Goal: Information Seeking & Learning: Learn about a topic

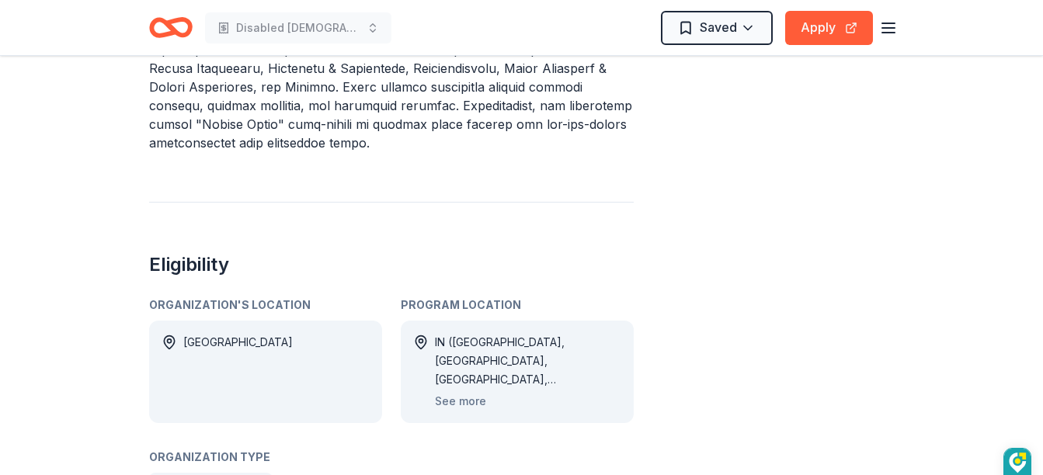
scroll to position [754, 0]
click at [81, 191] on div "Mighty Money Mini Grant From AWS Foundation AWS Foundation awards grants to sup…" at bounding box center [521, 467] width 1043 height 2330
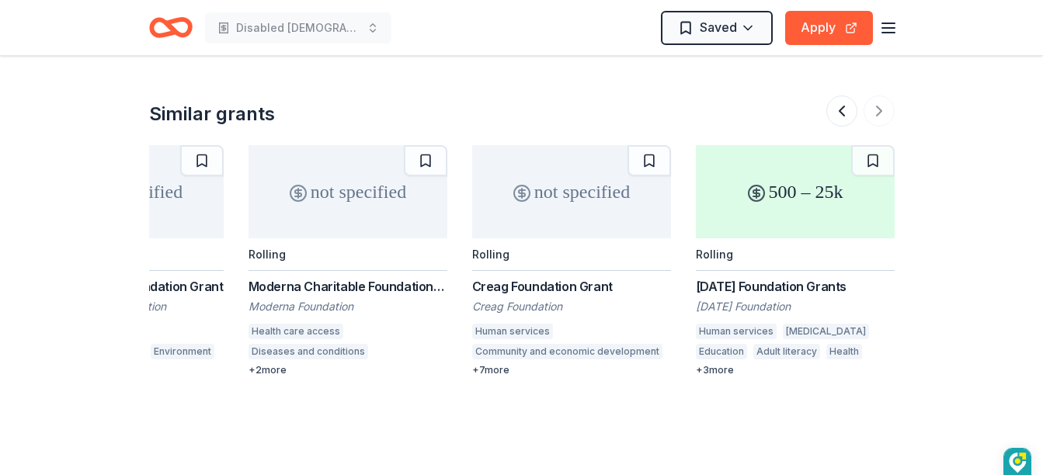
scroll to position [1935, 0]
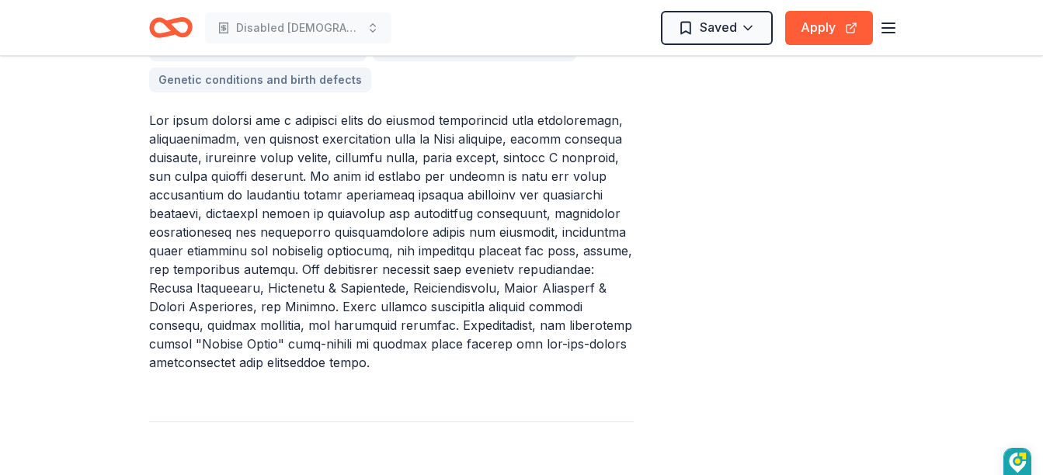
scroll to position [523, 0]
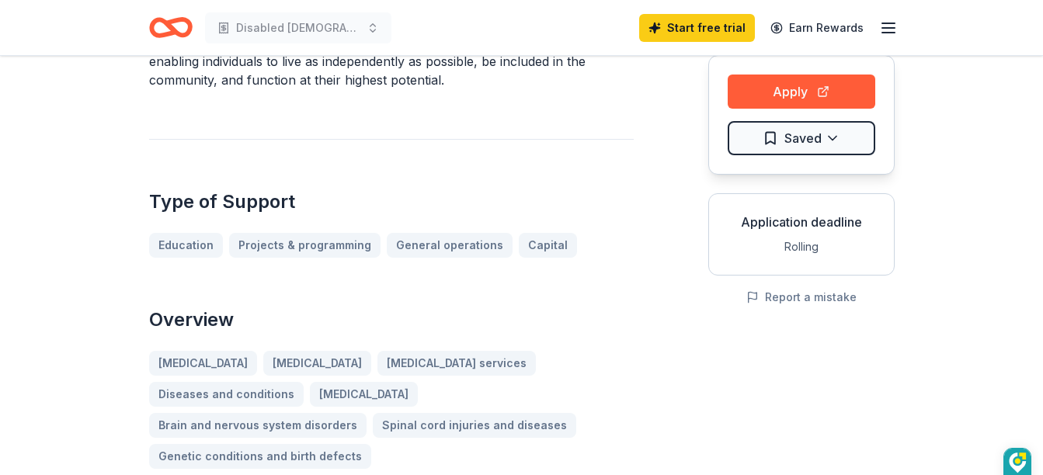
scroll to position [157, 0]
click at [173, 398] on div "[MEDICAL_DATA] [MEDICAL_DATA] [MEDICAL_DATA] services Diseases and conditions […" at bounding box center [391, 409] width 485 height 118
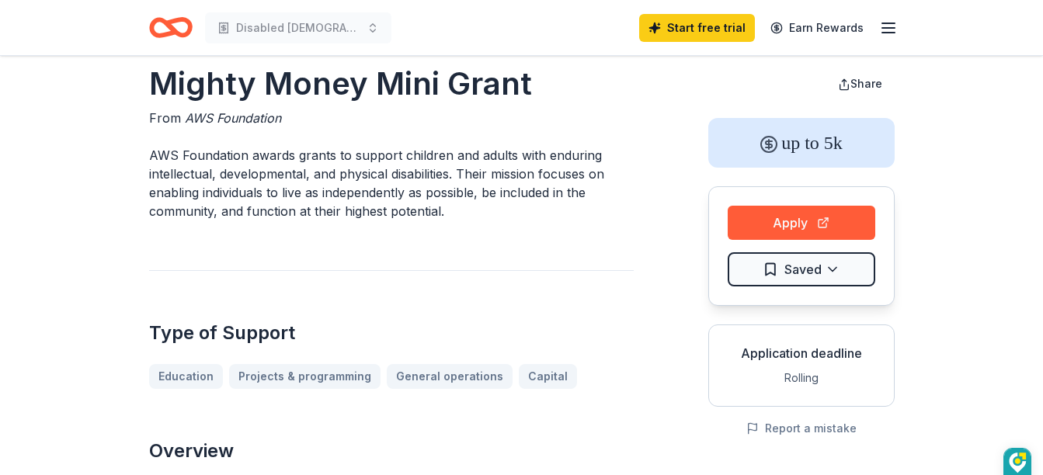
scroll to position [0, 0]
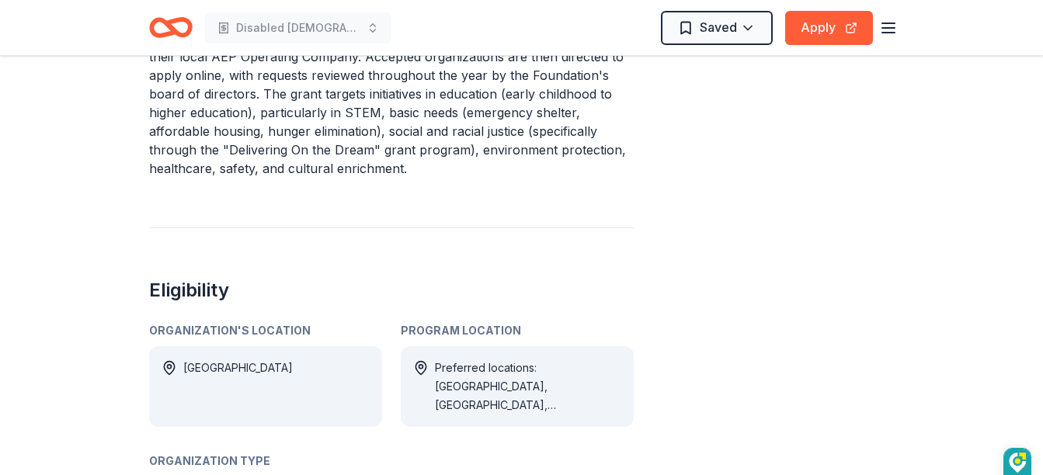
scroll to position [777, 0]
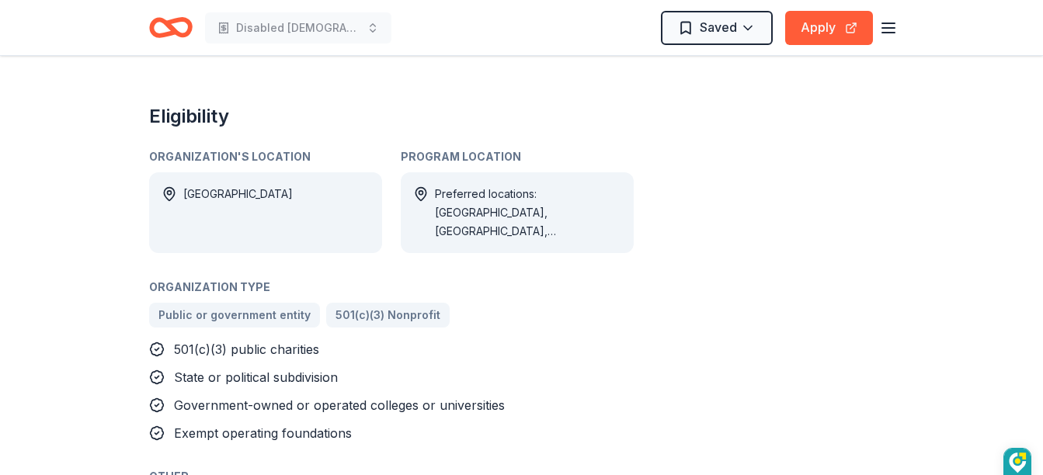
click at [110, 97] on div "American Electric Power Foundation Grants From American Electric Power Foundati…" at bounding box center [521, 465] width 1043 height 2696
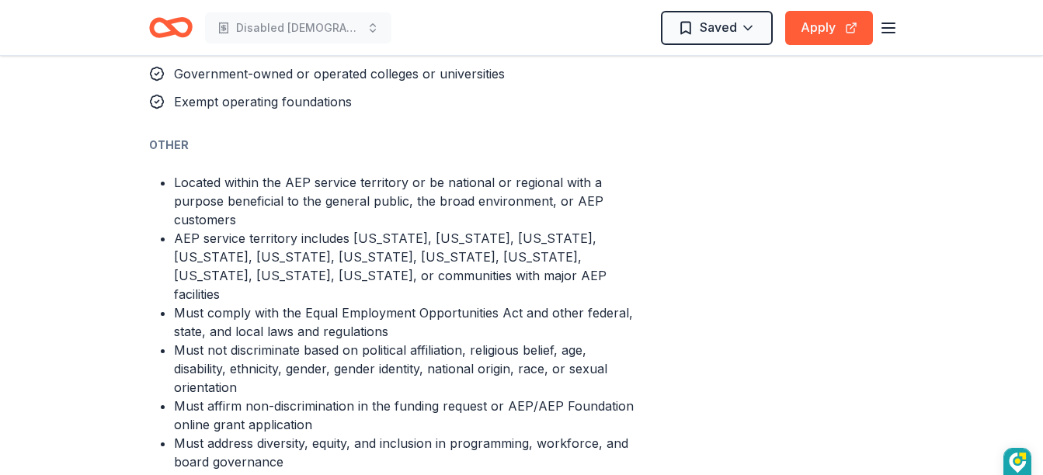
scroll to position [1286, 0]
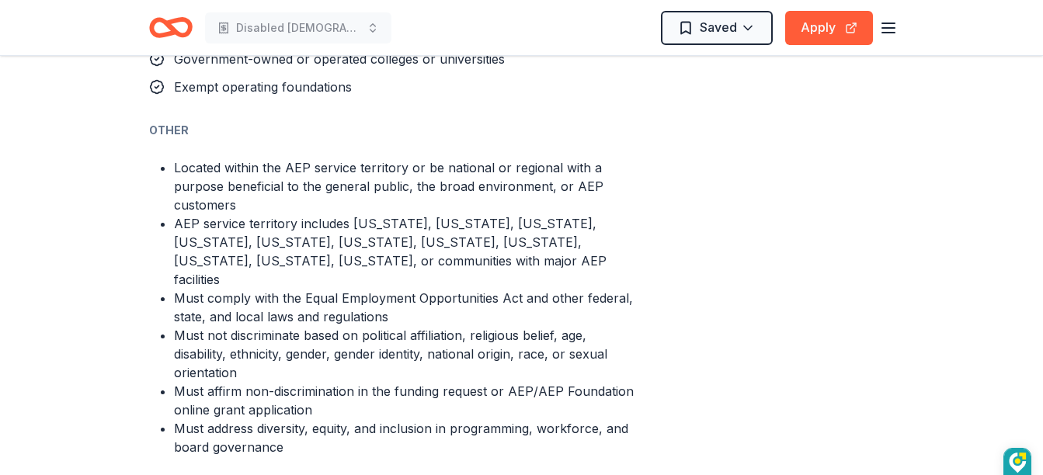
click at [87, 128] on div "American Electric Power Foundation Grants From American Electric Power Foundati…" at bounding box center [521, 118] width 1043 height 2696
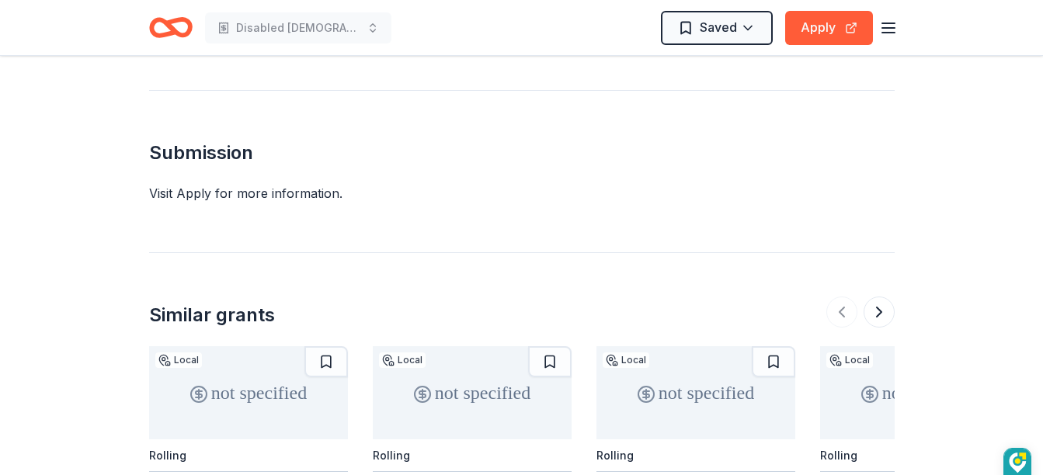
scroll to position [2126, 0]
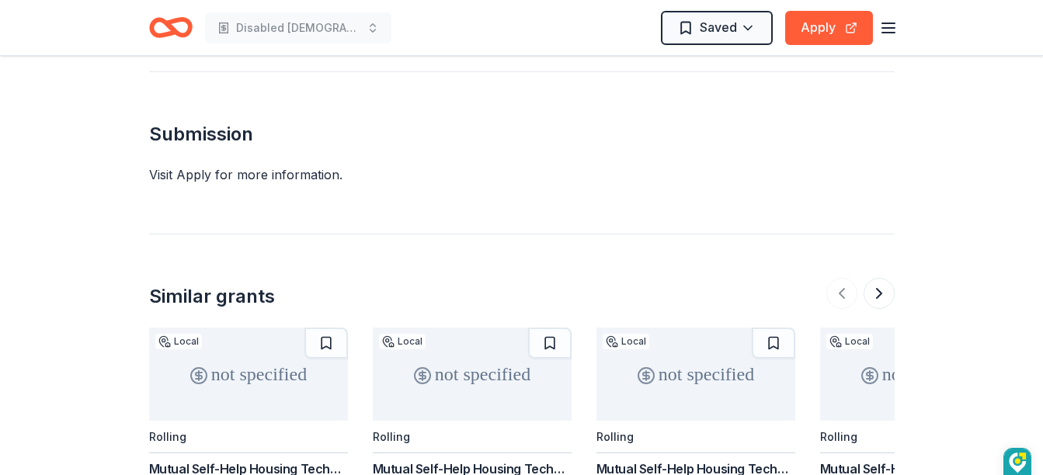
click at [165, 165] on div "Visit Apply for more information." at bounding box center [522, 174] width 746 height 19
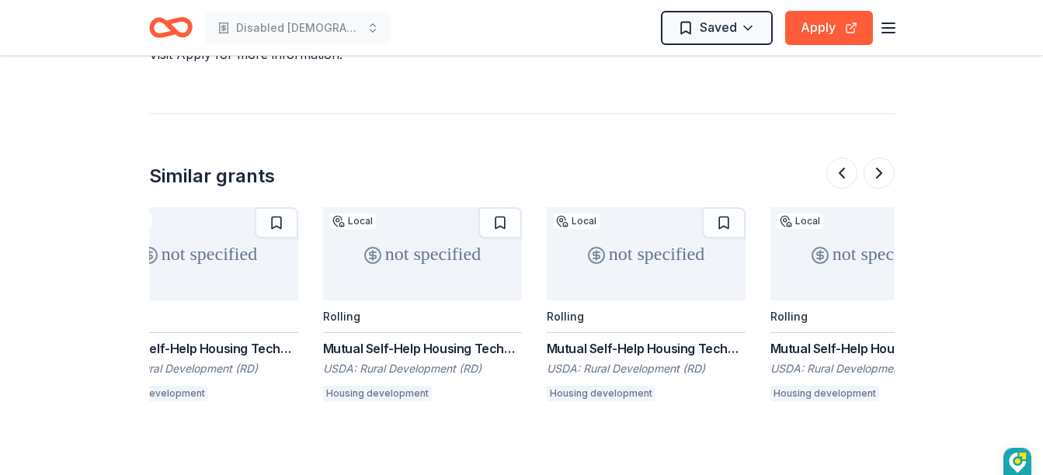
scroll to position [0, 0]
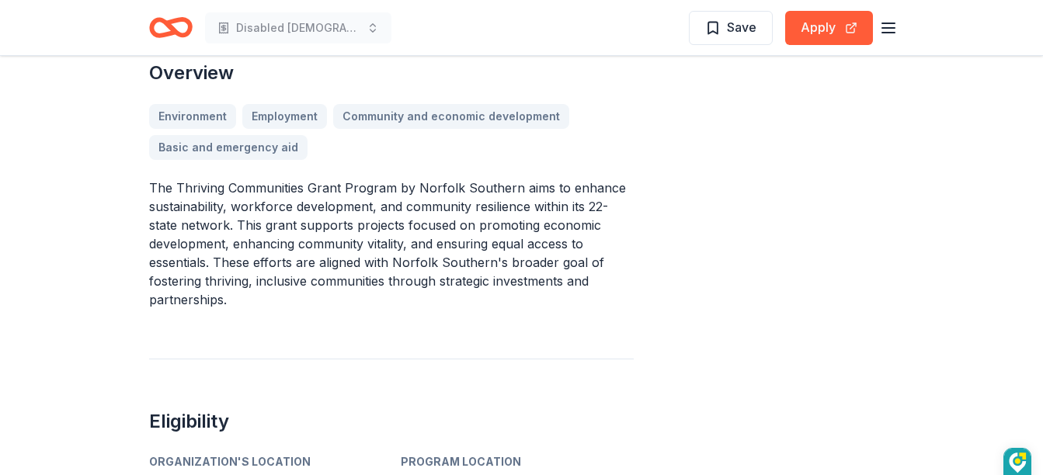
scroll to position [566, 0]
click at [387, 108] on div "Environment Employment Community and economic development Basic and emergency a…" at bounding box center [391, 131] width 485 height 56
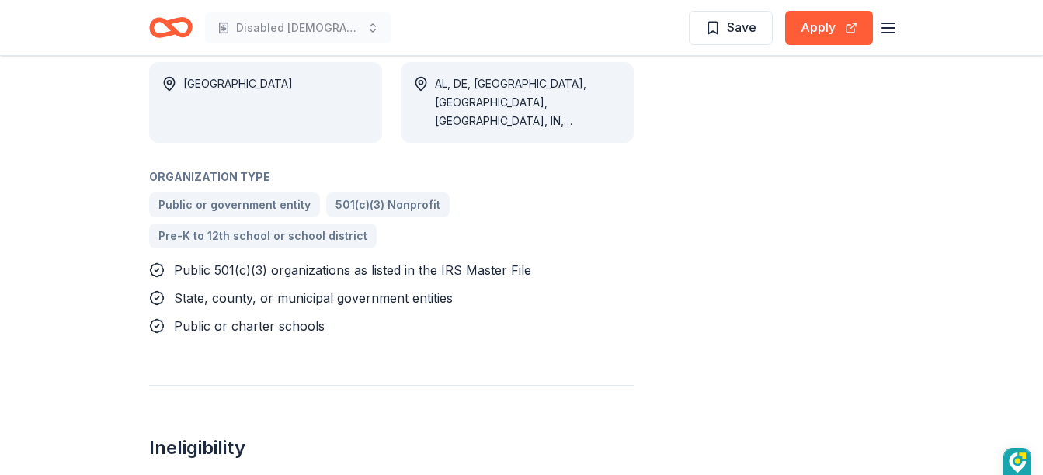
scroll to position [983, 0]
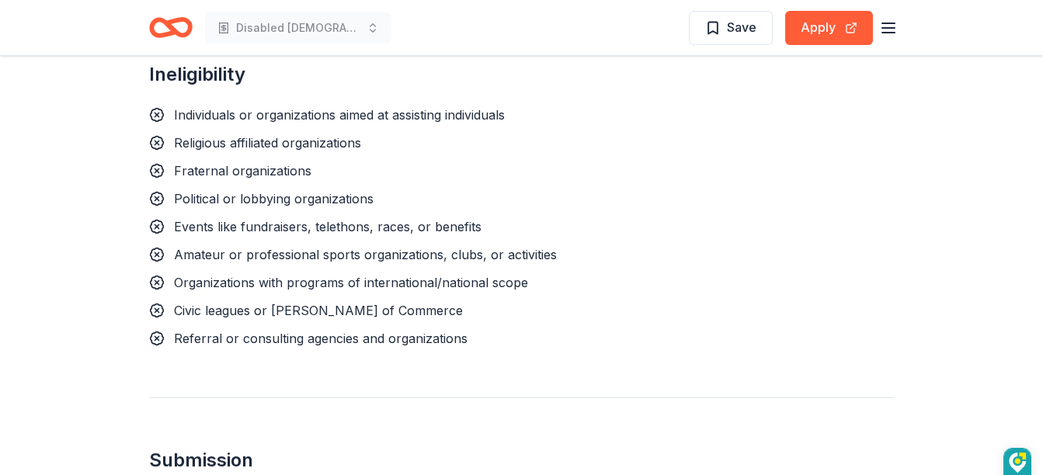
scroll to position [1357, 0]
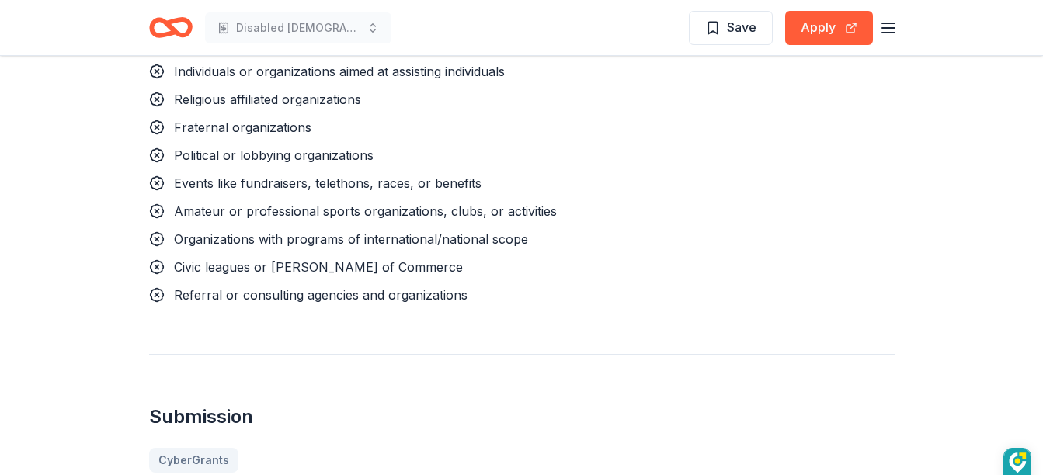
scroll to position [1400, 0]
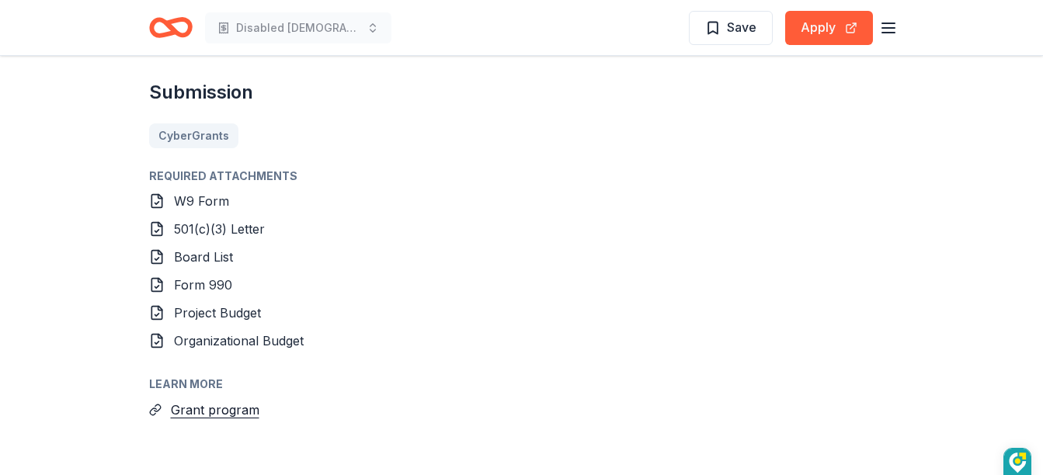
scroll to position [1736, 0]
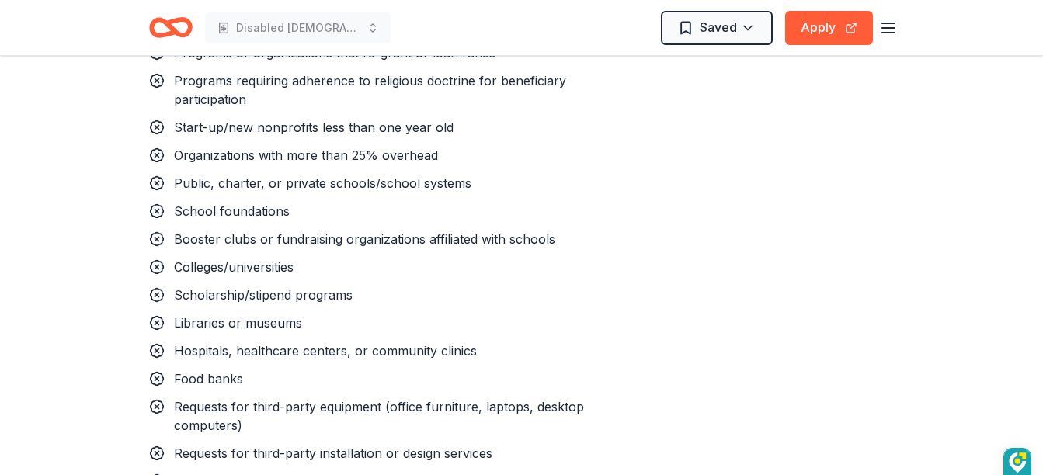
scroll to position [1459, 0]
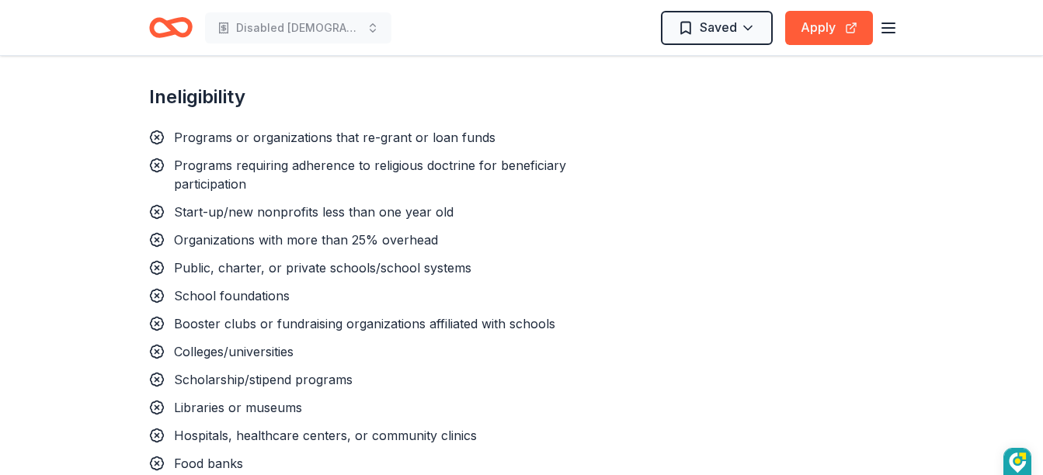
scroll to position [1379, 0]
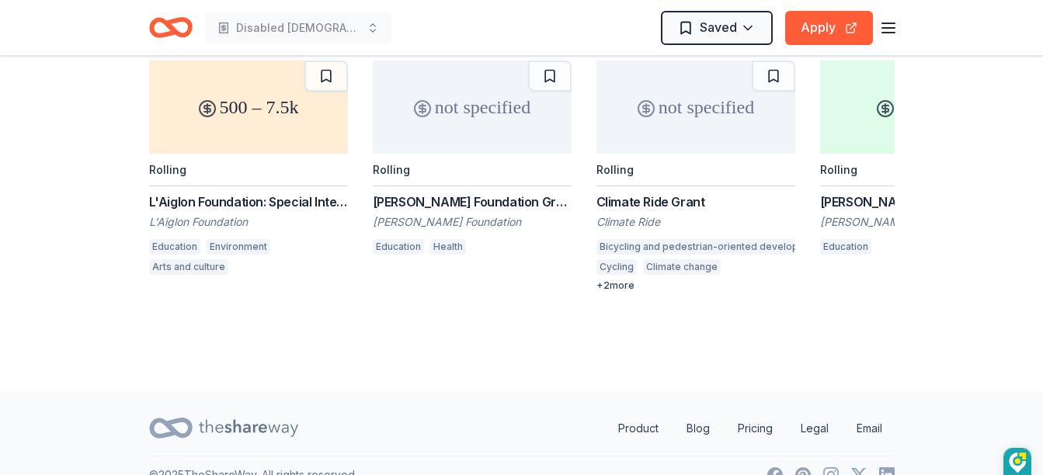
scroll to position [2231, 0]
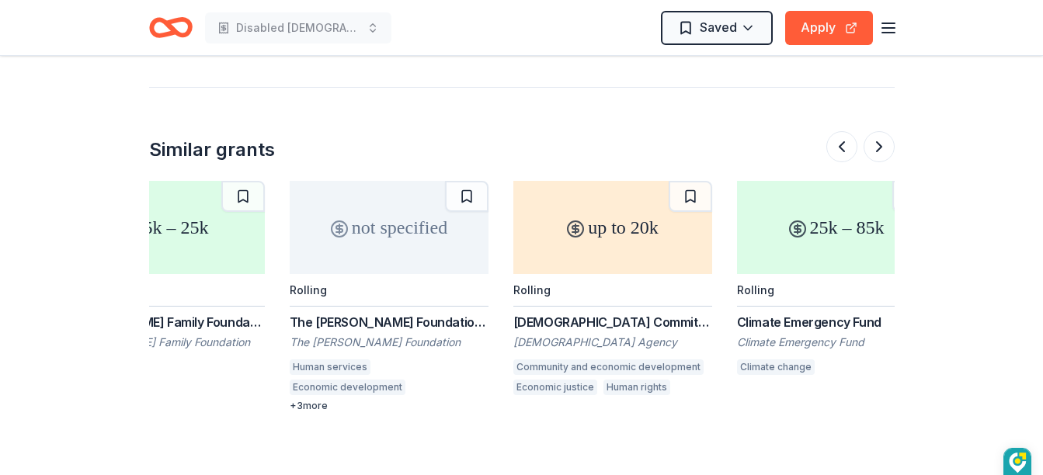
scroll to position [0, 762]
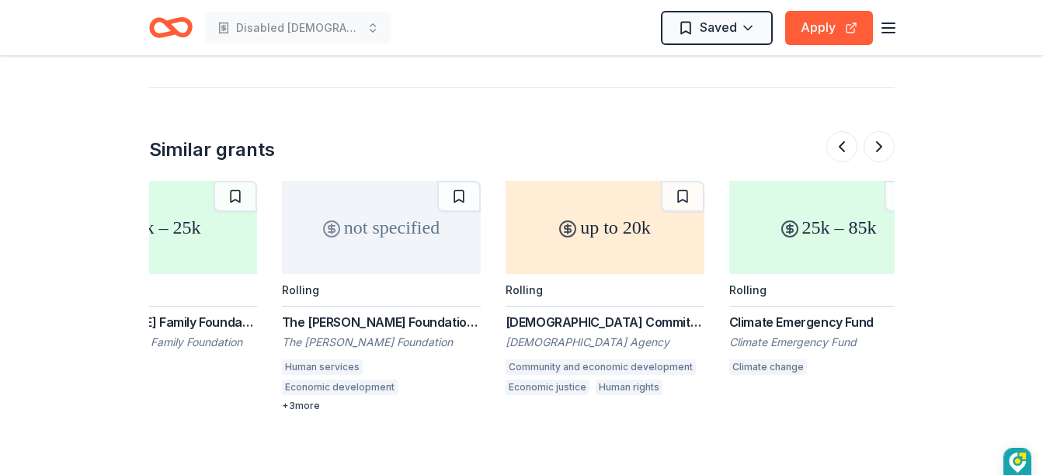
click at [550, 335] on div "Presbyterian Mission Agency" at bounding box center [605, 343] width 199 height 16
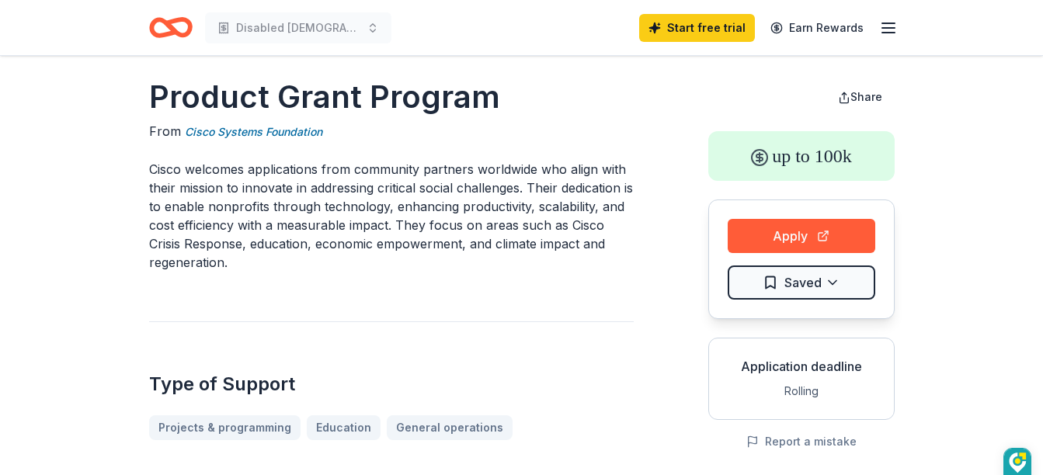
scroll to position [0, 0]
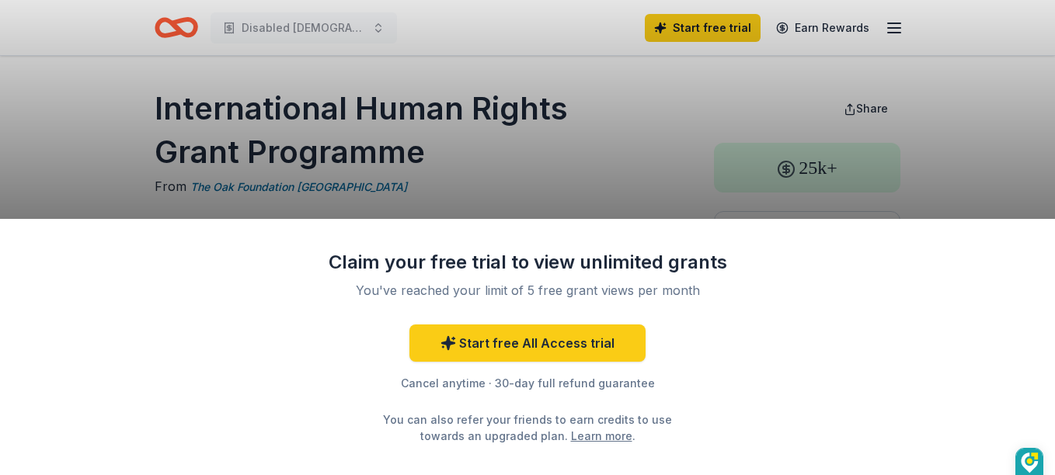
click at [68, 123] on div "Claim your free trial to view unlimited grants You've reached your limit of 5 f…" at bounding box center [527, 237] width 1055 height 475
click at [55, 134] on div "Claim your free trial to view unlimited grants You've reached your limit of 5 f…" at bounding box center [527, 237] width 1055 height 475
click at [1023, 124] on div "Claim your free trial to view unlimited grants You've reached your limit of 5 f…" at bounding box center [527, 237] width 1055 height 475
click at [1034, 145] on div "Claim your free trial to view unlimited grants You've reached your limit of 5 f…" at bounding box center [527, 237] width 1055 height 475
click at [1023, 136] on div "Claim your free trial to view unlimited grants You've reached your limit of 5 f…" at bounding box center [527, 237] width 1055 height 475
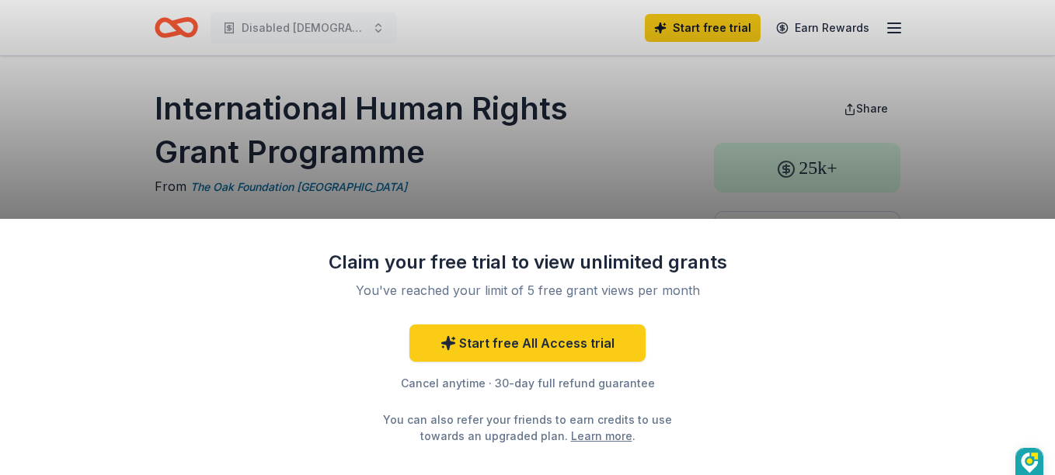
click at [1026, 121] on div "Claim your free trial to view unlimited grants You've reached your limit of 5 f…" at bounding box center [527, 237] width 1055 height 475
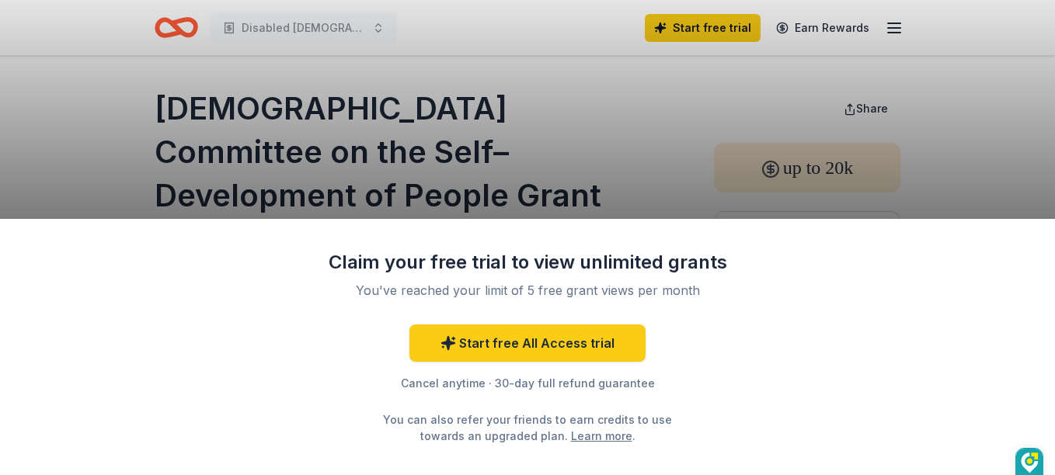
click at [802, 83] on div "Claim your free trial to view unlimited grants You've reached your limit of 5 f…" at bounding box center [527, 237] width 1055 height 475
